Goal: Answer question/provide support: Share knowledge or assist other users

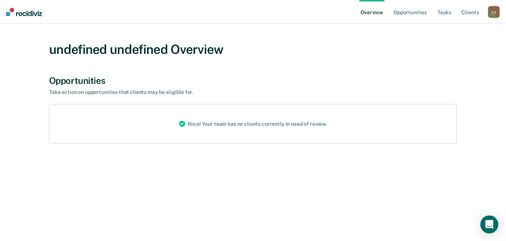
click at [370, 14] on link "Overview" at bounding box center [371, 12] width 25 height 24
click at [397, 13] on link "Opportunities" at bounding box center [410, 12] width 36 height 24
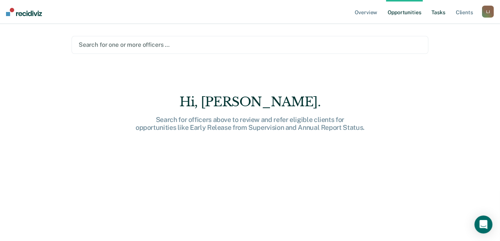
click at [435, 13] on link "Tasks" at bounding box center [438, 12] width 16 height 24
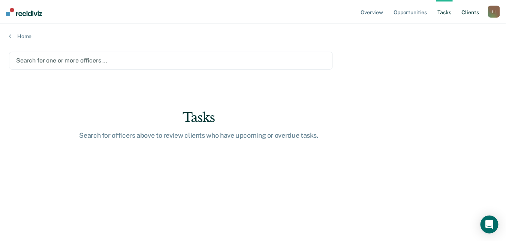
click at [469, 10] on link "Client s" at bounding box center [470, 12] width 20 height 24
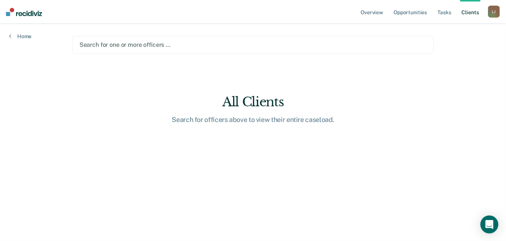
click at [494, 13] on div "[PERSON_NAME]" at bounding box center [494, 12] width 12 height 12
click at [451, 31] on link "Profile" at bounding box center [463, 30] width 60 height 6
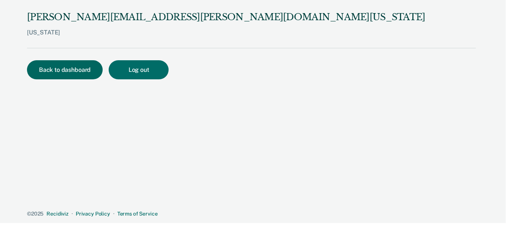
click at [94, 68] on button "Back to dashboard" at bounding box center [65, 69] width 76 height 19
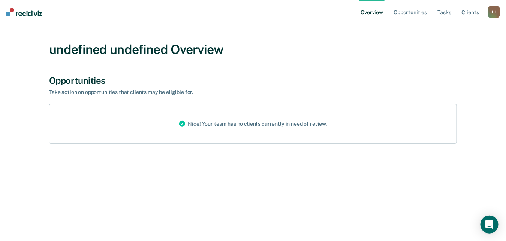
click at [184, 128] on icon at bounding box center [182, 123] width 6 height 9
click at [182, 124] on circle at bounding box center [182, 124] width 6 height 6
click at [111, 91] on div "Take action on opportunities that clients may be eligible for." at bounding box center [180, 92] width 262 height 6
click at [376, 9] on link "Overview" at bounding box center [371, 12] width 25 height 24
click at [406, 13] on link "Opportunities" at bounding box center [410, 12] width 36 height 24
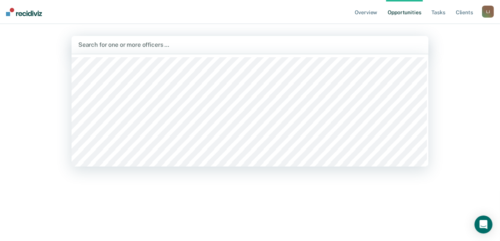
click at [202, 46] on div at bounding box center [249, 44] width 343 height 9
type input "j"
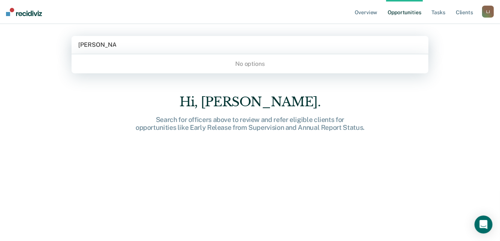
type input "[PERSON_NAME]"
click at [317, 117] on div "Search for officers above to review and refer eligible clients for opportunitie…" at bounding box center [250, 124] width 240 height 16
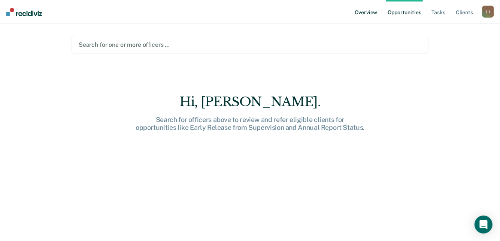
click at [363, 11] on link "Overview" at bounding box center [366, 12] width 25 height 24
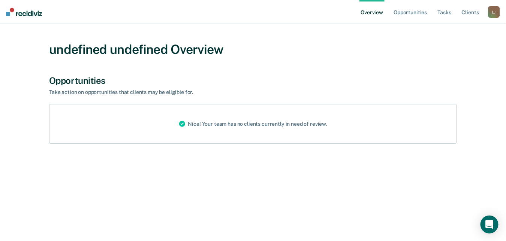
click at [22, 13] on img at bounding box center [24, 12] width 36 height 8
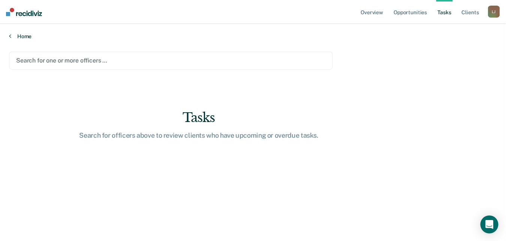
click at [12, 36] on link "Home" at bounding box center [253, 36] width 488 height 7
click at [369, 16] on link "Overview" at bounding box center [371, 12] width 25 height 24
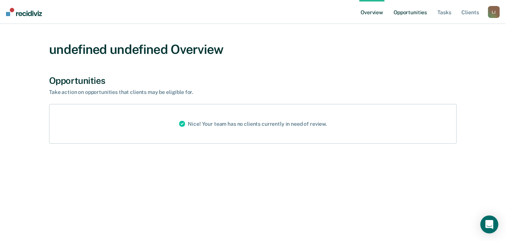
click at [408, 10] on link "Opportunities" at bounding box center [410, 12] width 36 height 24
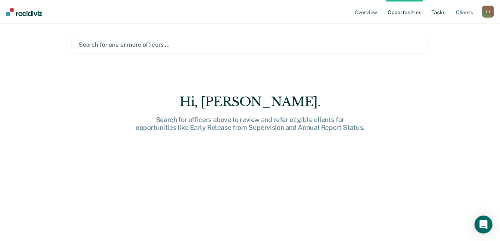
click at [445, 11] on link "Tasks" at bounding box center [438, 12] width 16 height 24
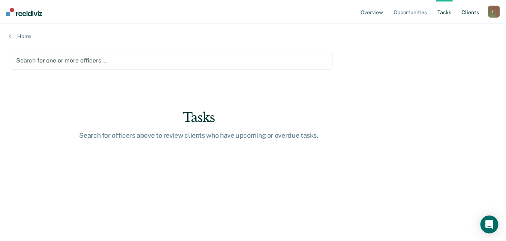
click at [466, 12] on link "Client s" at bounding box center [470, 12] width 20 height 24
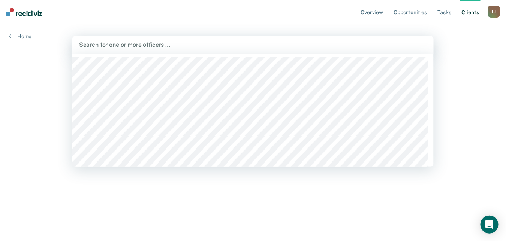
click at [214, 48] on div at bounding box center [253, 44] width 348 height 9
type input "t"
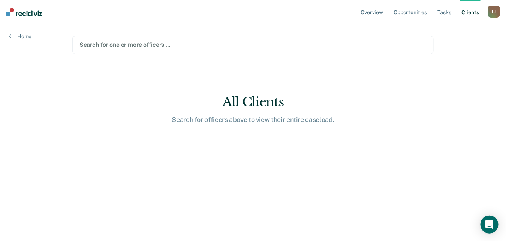
click at [491, 12] on div "[PERSON_NAME]" at bounding box center [494, 12] width 12 height 12
click at [456, 28] on link "Profile" at bounding box center [463, 30] width 60 height 6
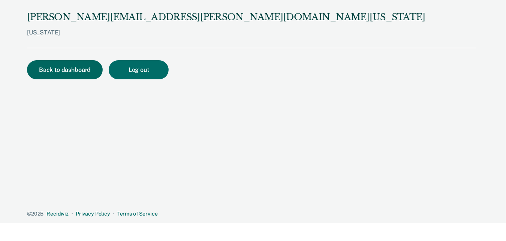
click at [62, 69] on button "Back to dashboard" at bounding box center [65, 69] width 76 height 19
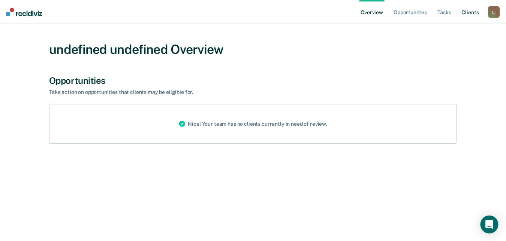
click at [472, 12] on link "Client s" at bounding box center [470, 12] width 20 height 24
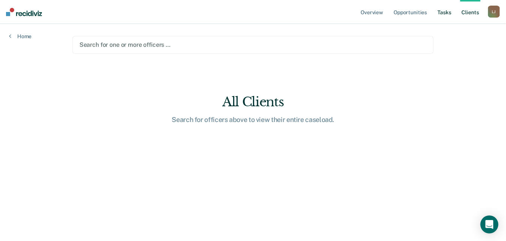
click at [442, 12] on link "Tasks" at bounding box center [444, 12] width 16 height 24
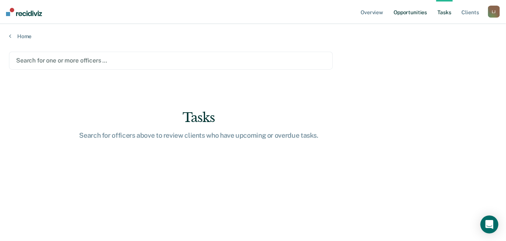
click at [416, 13] on link "Opportunities" at bounding box center [410, 12] width 36 height 24
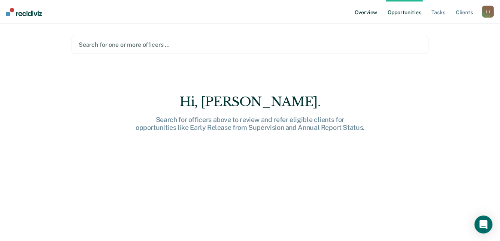
click at [370, 11] on link "Overview" at bounding box center [366, 12] width 25 height 24
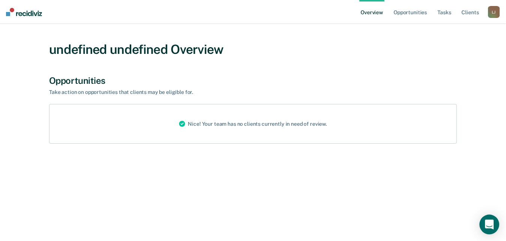
click at [492, 220] on div "Open Intercom Messenger" at bounding box center [489, 225] width 20 height 20
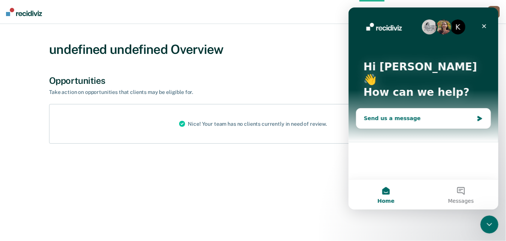
click at [415, 114] on div "Send us a message" at bounding box center [418, 118] width 110 height 8
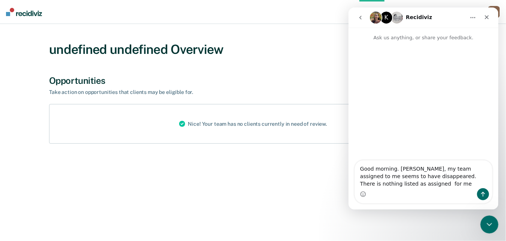
type textarea "Good morning. Uhm, my team assigned to me seems to have disappeared. There is n…"
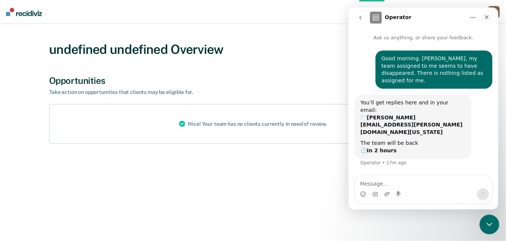
click at [488, 228] on div "Close Intercom Messenger" at bounding box center [488, 224] width 18 height 18
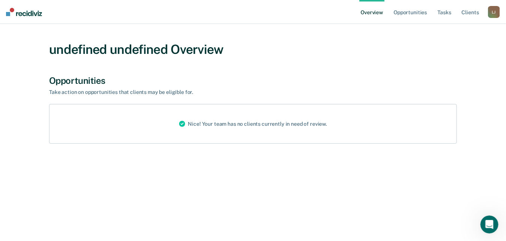
click at [369, 13] on link "Overview" at bounding box center [371, 12] width 25 height 24
click at [191, 124] on div "Nice! Your team has no clients currently in need of review." at bounding box center [253, 123] width 160 height 39
click at [101, 79] on div "Opportunities" at bounding box center [253, 80] width 408 height 11
click at [125, 44] on div "undefined undefined Overview" at bounding box center [253, 49] width 408 height 15
click at [258, 125] on div "Nice! Your team has no clients currently in need of review." at bounding box center [253, 123] width 160 height 39
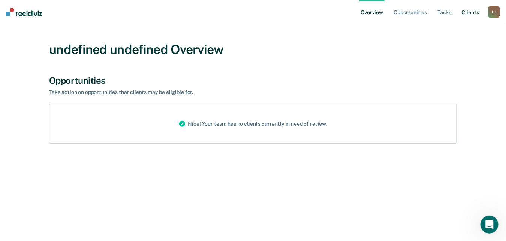
click at [474, 10] on link "Client s" at bounding box center [470, 12] width 20 height 24
